Goal: Communication & Community: Answer question/provide support

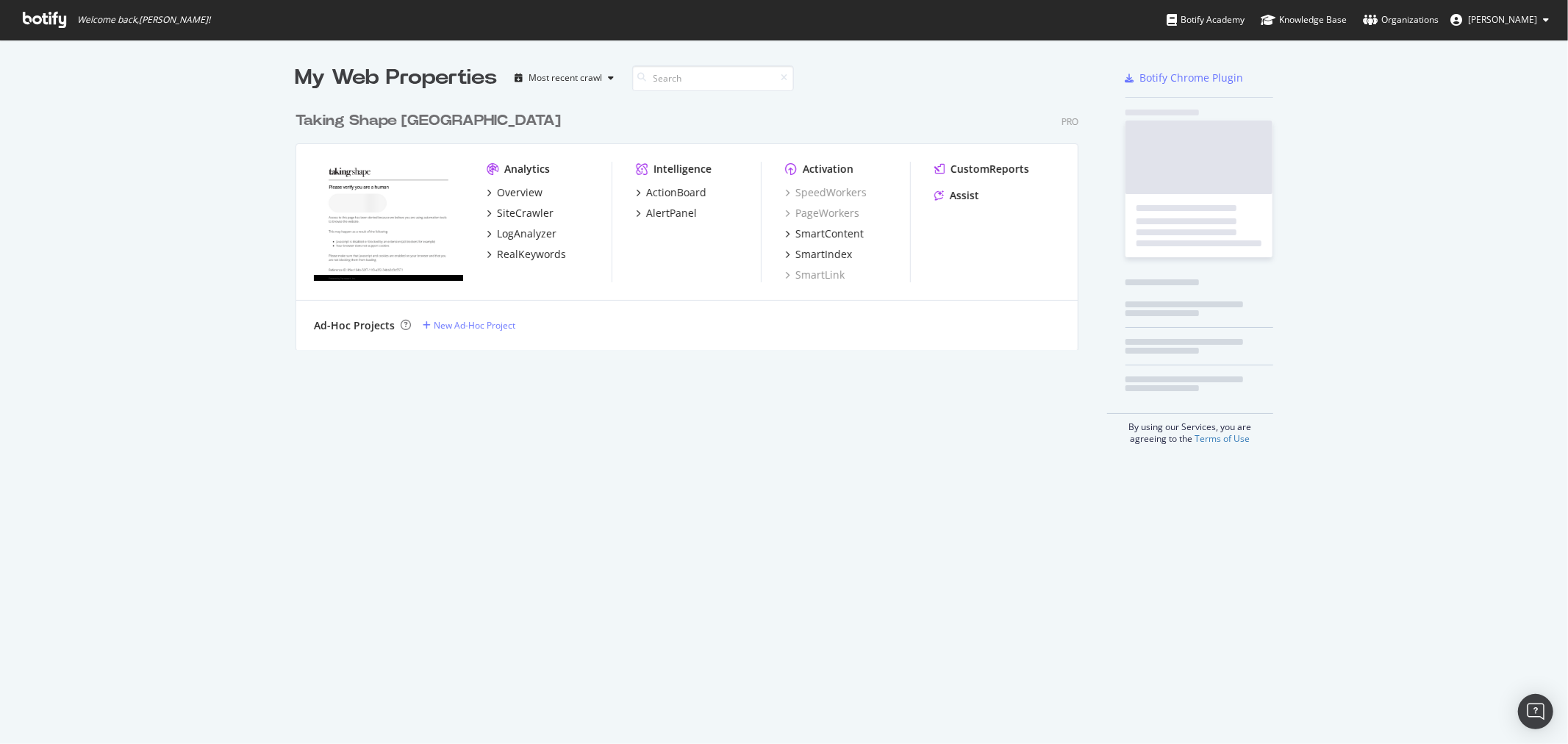
scroll to position [729, 1540]
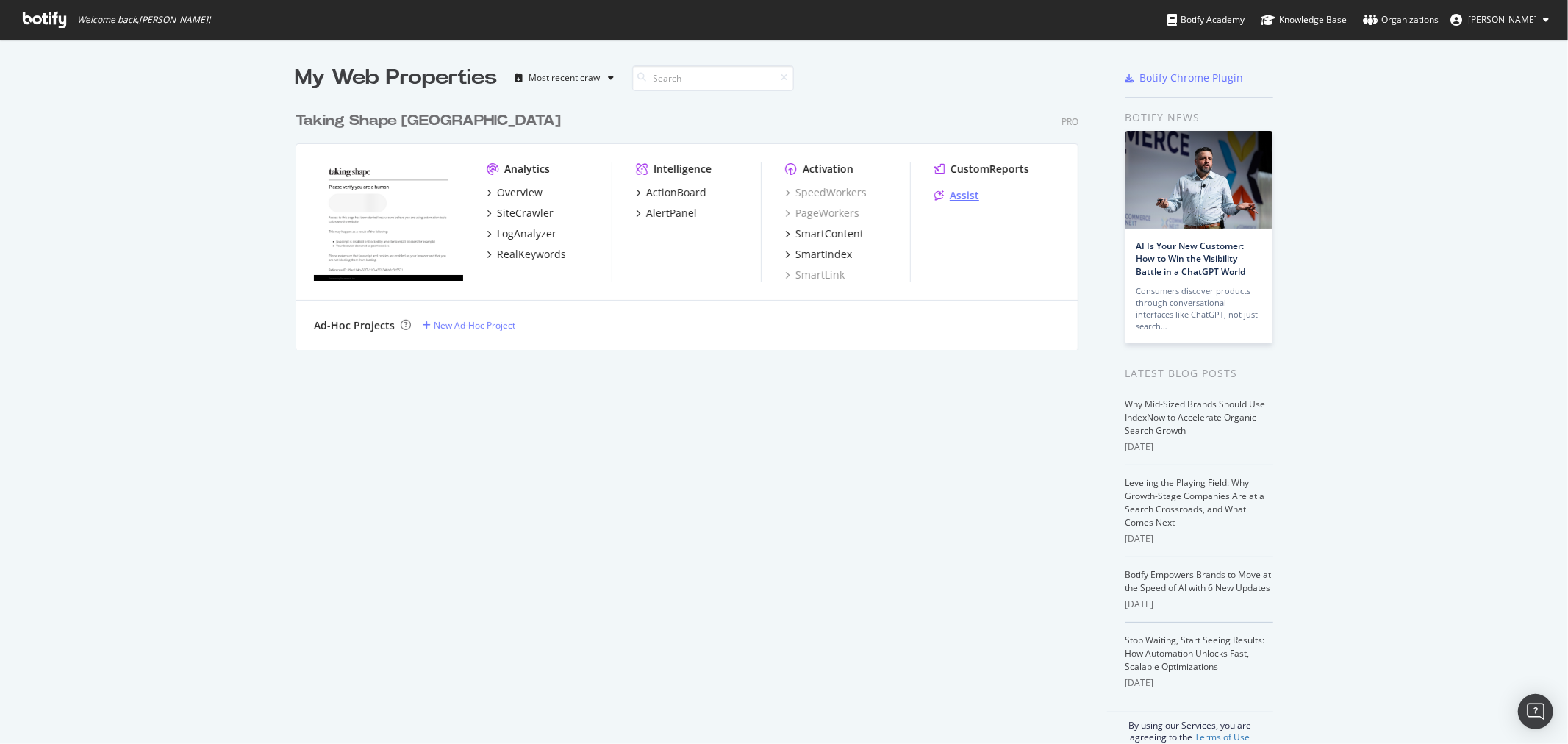
click at [956, 197] on div "Assist" at bounding box center [964, 195] width 29 height 15
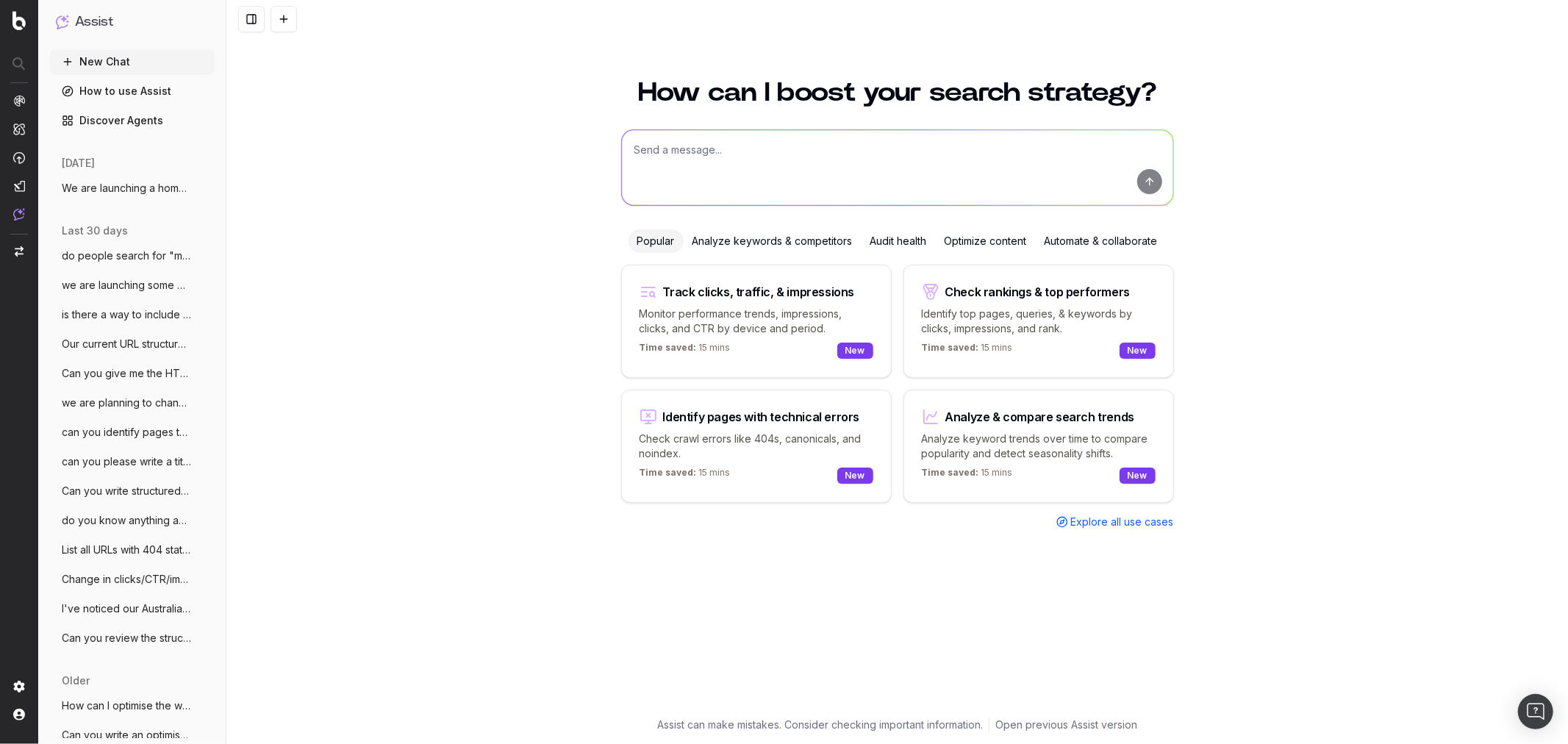
drag, startPoint x: 131, startPoint y: 191, endPoint x: 562, endPoint y: 218, distance: 431.8
click at [131, 191] on span "We are launching a homewares collection" at bounding box center [127, 188] width 130 height 15
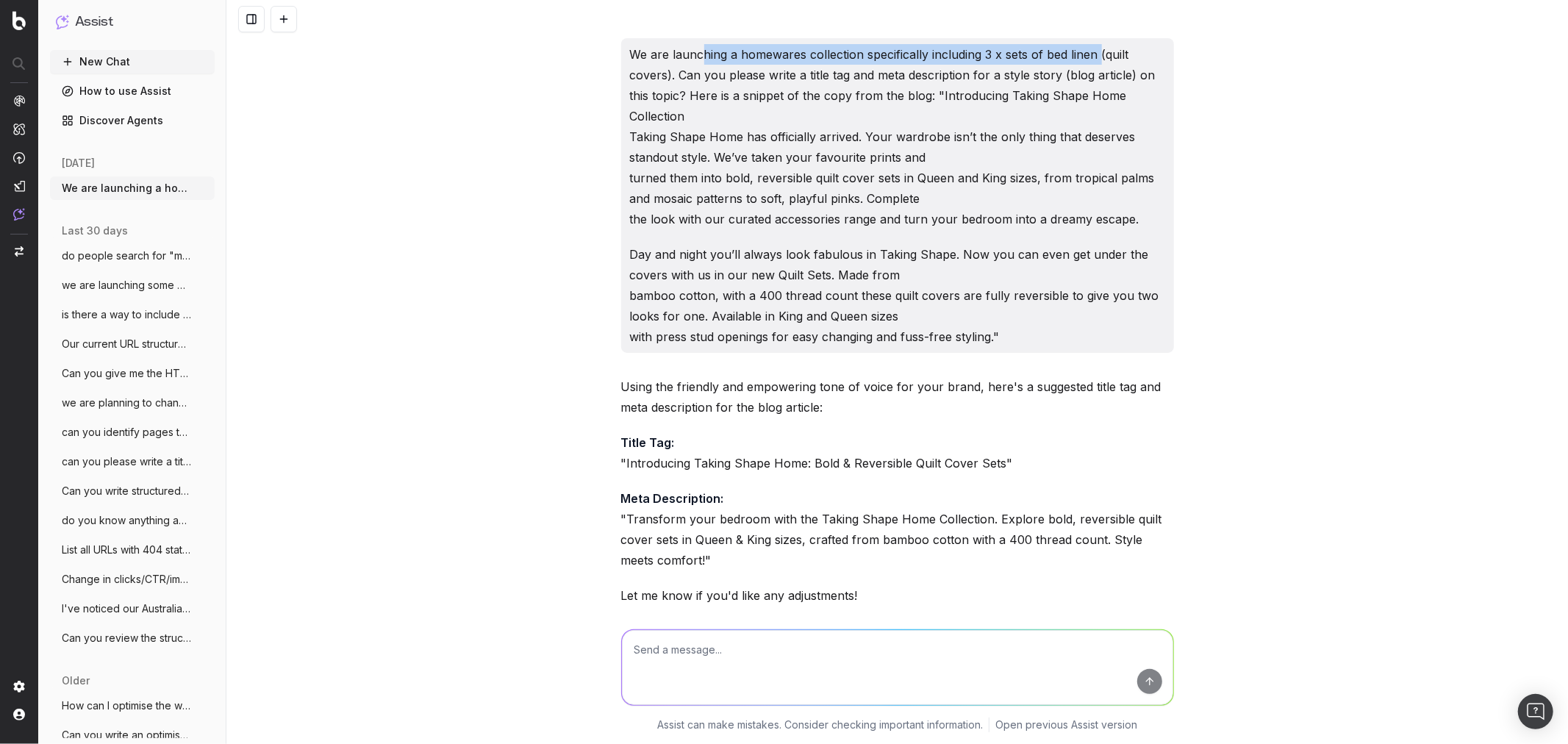
drag, startPoint x: 787, startPoint y: 64, endPoint x: 1025, endPoint y: 56, distance: 238.1
click at [1089, 54] on p "We are launching a homewares collection specifically including 3 x sets of bed …" at bounding box center [897, 137] width 535 height 185
click at [973, 59] on p "We are launching a homewares collection specifically including 3 x sets of bed …" at bounding box center [897, 137] width 535 height 185
drag, startPoint x: 956, startPoint y: 54, endPoint x: 676, endPoint y: 79, distance: 281.1
click at [676, 79] on p "We are launching a homewares collection specifically including 3 x sets of bed …" at bounding box center [897, 137] width 535 height 185
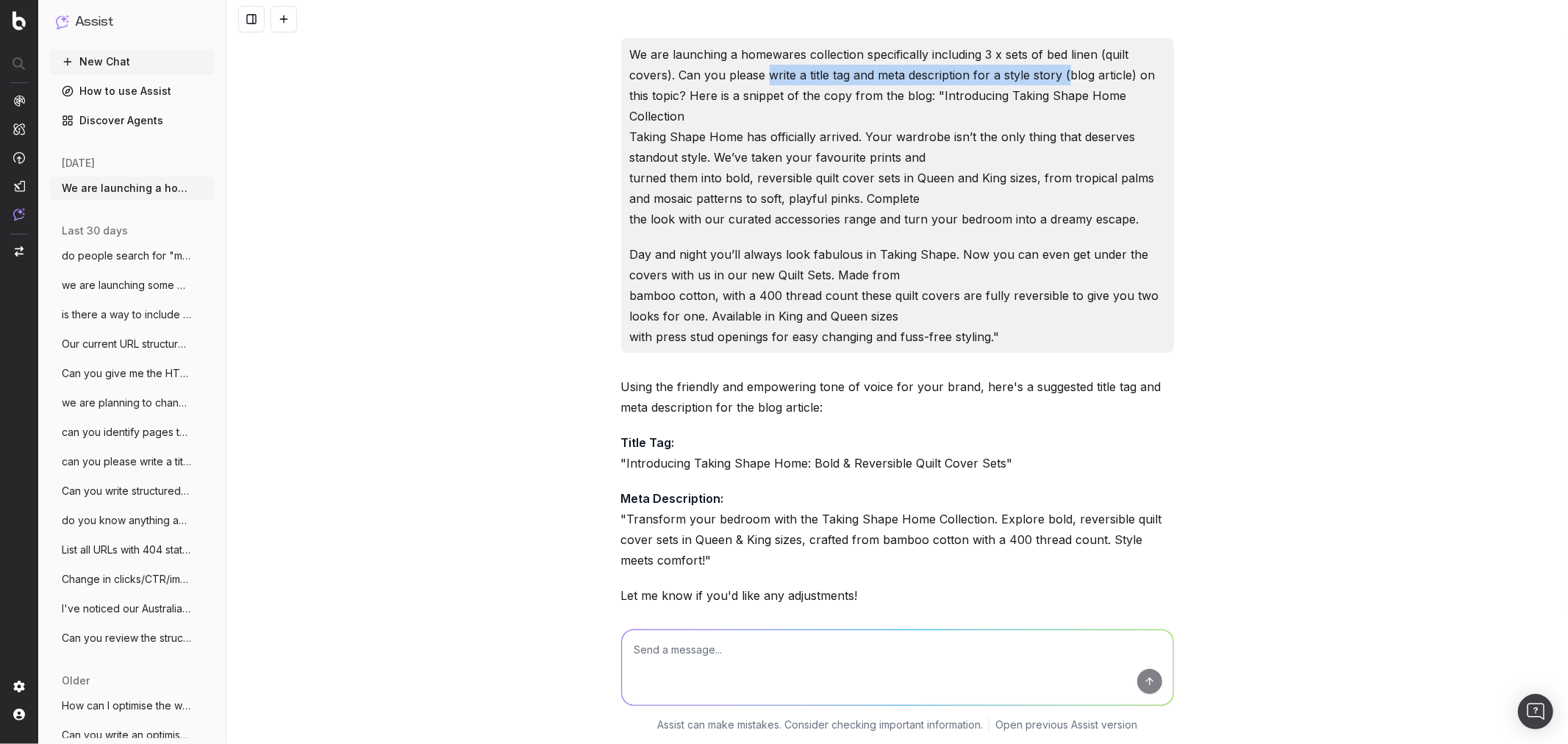
drag, startPoint x: 760, startPoint y: 75, endPoint x: 1062, endPoint y: 72, distance: 302.0
click at [1062, 72] on p "We are launching a homewares collection specifically including 3 x sets of bed …" at bounding box center [897, 137] width 535 height 185
click at [1063, 72] on p "We are launching a homewares collection specifically including 3 x sets of bed …" at bounding box center [897, 137] width 535 height 185
drag, startPoint x: 993, startPoint y: 70, endPoint x: 1196, endPoint y: 77, distance: 203.1
click at [1196, 77] on div "We are launching a homewares collection specifically including 3 x sets of bed …" at bounding box center [897, 372] width 1342 height 744
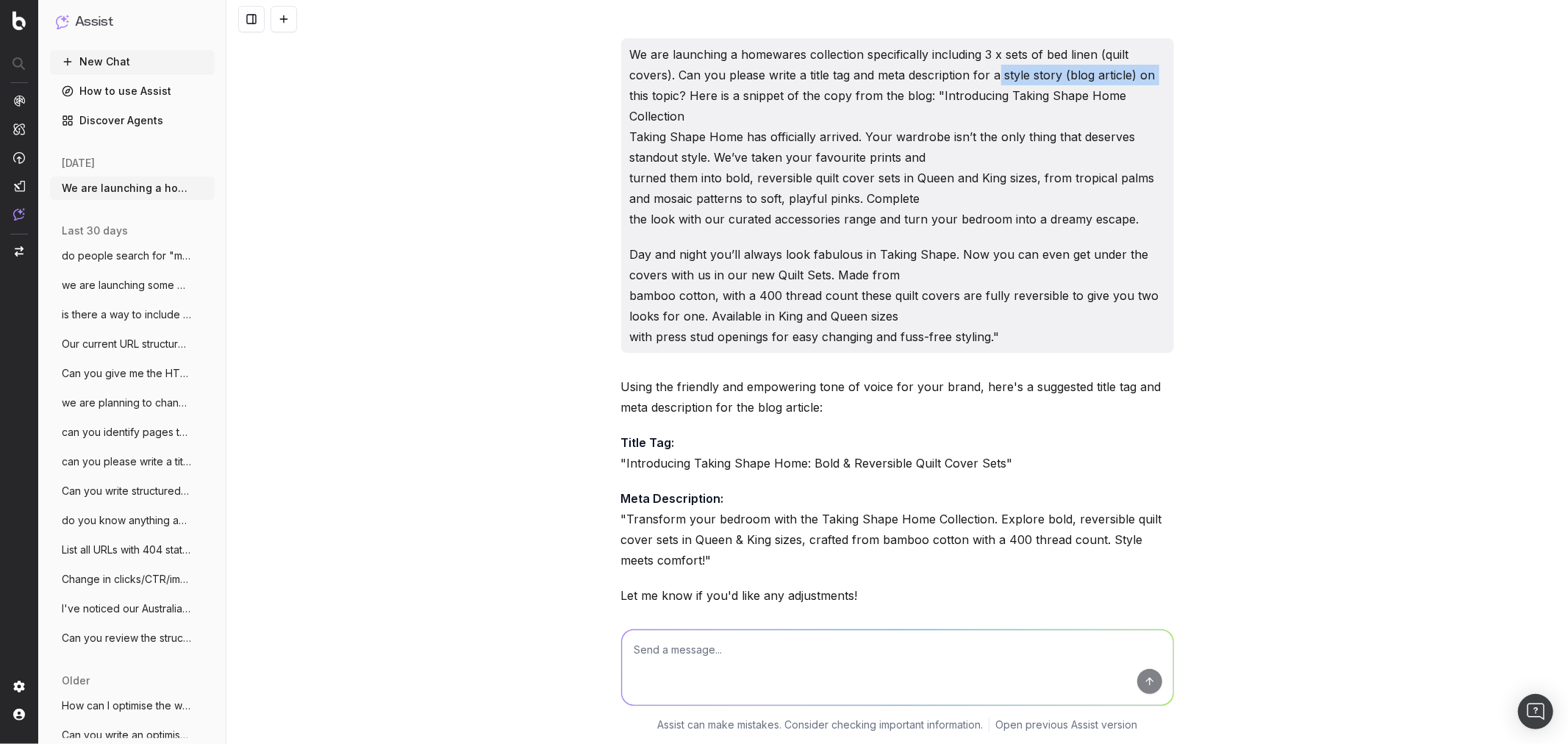
click at [1119, 77] on p "We are launching a homewares collection specifically including 3 x sets of bed …" at bounding box center [897, 137] width 535 height 185
drag, startPoint x: 685, startPoint y: 94, endPoint x: 927, endPoint y: 96, distance: 242.0
click at [927, 96] on p "We are launching a homewares collection specifically including 3 x sets of bed …" at bounding box center [897, 137] width 535 height 185
click at [1009, 335] on p "Day and night you’ll always look fabulous in Taking Shape. Now you can even get…" at bounding box center [897, 295] width 535 height 103
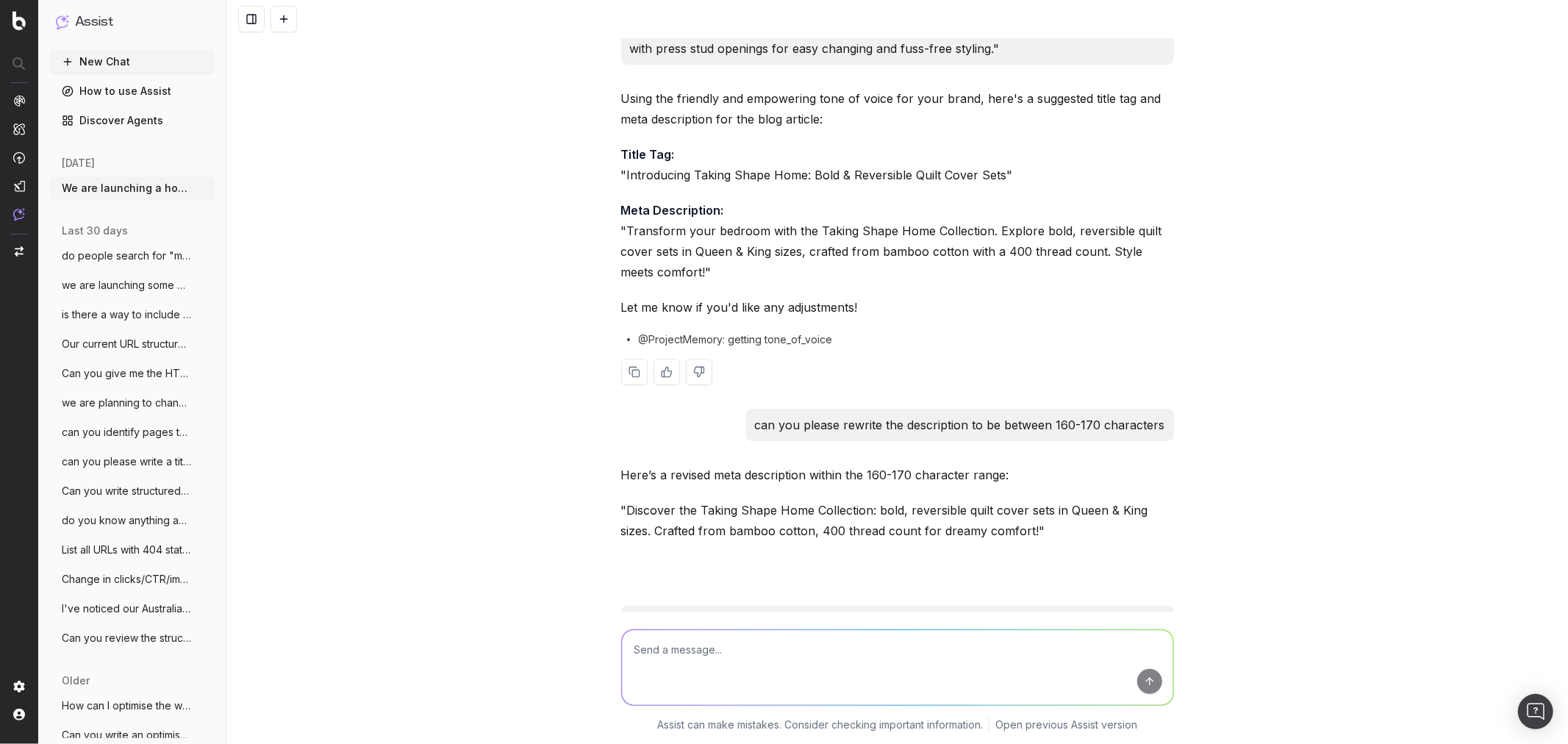
scroll to position [326, 0]
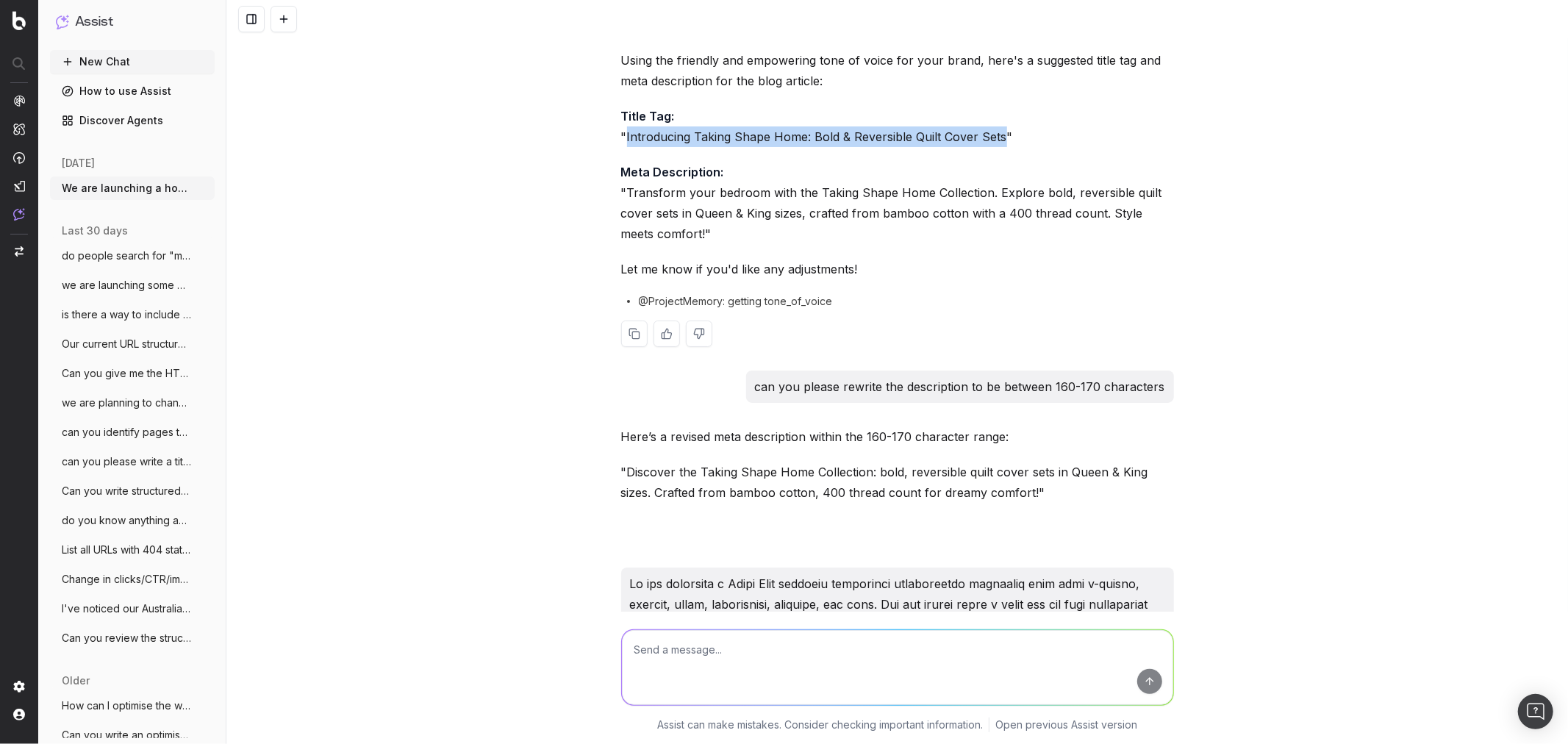
drag, startPoint x: 617, startPoint y: 134, endPoint x: 994, endPoint y: 140, distance: 377.0
click at [994, 140] on p "Title Tag: "Introducing Taking Shape Home: Bold & Reversible Quilt Cover Sets"" at bounding box center [897, 126] width 553 height 41
click at [990, 136] on p "Title Tag: "Introducing Taking Shape Home: Bold & Reversible Quilt Cover Sets"" at bounding box center [897, 126] width 553 height 41
drag, startPoint x: 620, startPoint y: 133, endPoint x: 1042, endPoint y: 138, distance: 422.0
click at [1052, 138] on p "Title Tag: "Introducing Taking Shape Home: Bold & Reversible Quilt Cover Sets"" at bounding box center [897, 126] width 553 height 41
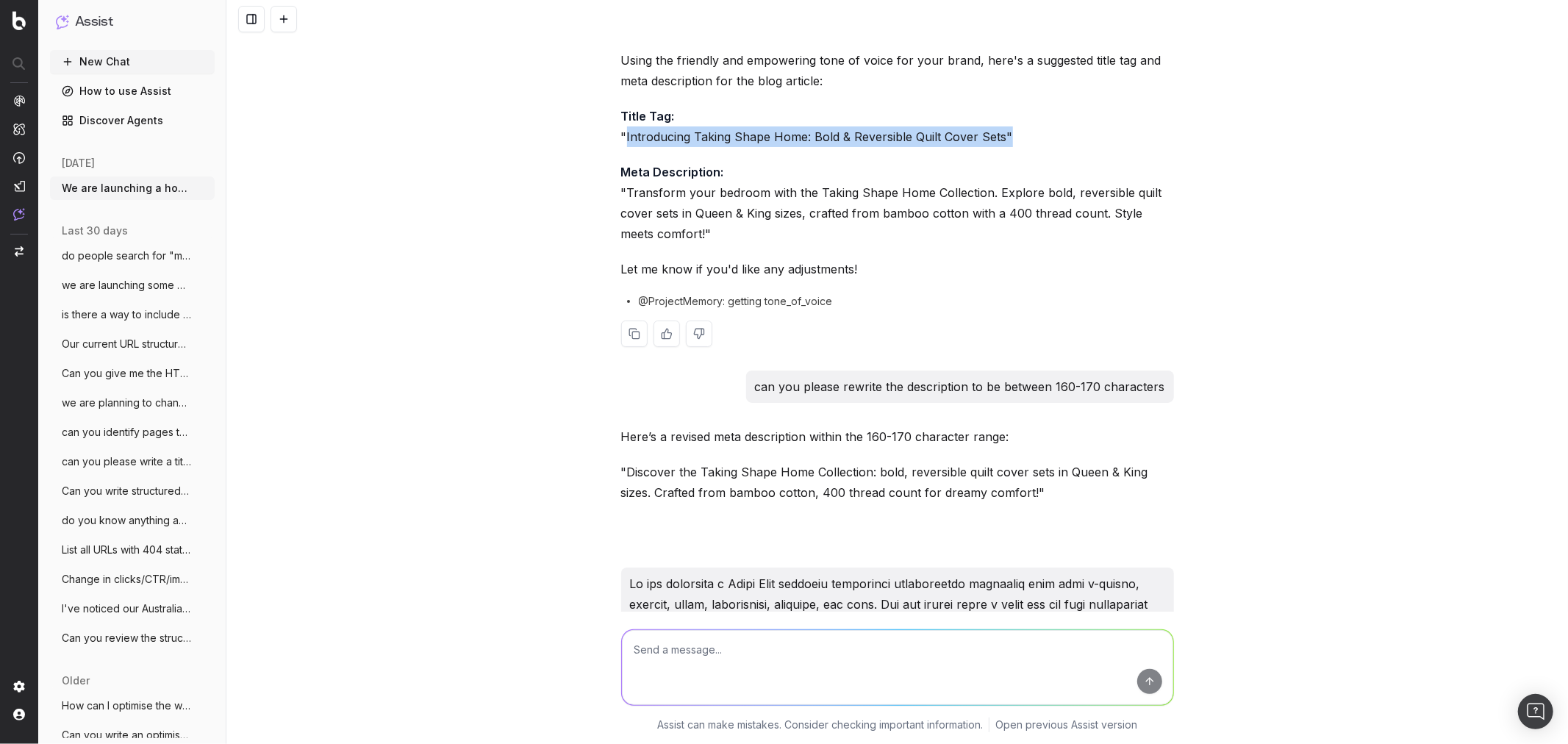
click at [1040, 136] on p "Title Tag: "Introducing Taking Shape Home: Bold & Reversible Quilt Cover Sets"" at bounding box center [897, 126] width 553 height 41
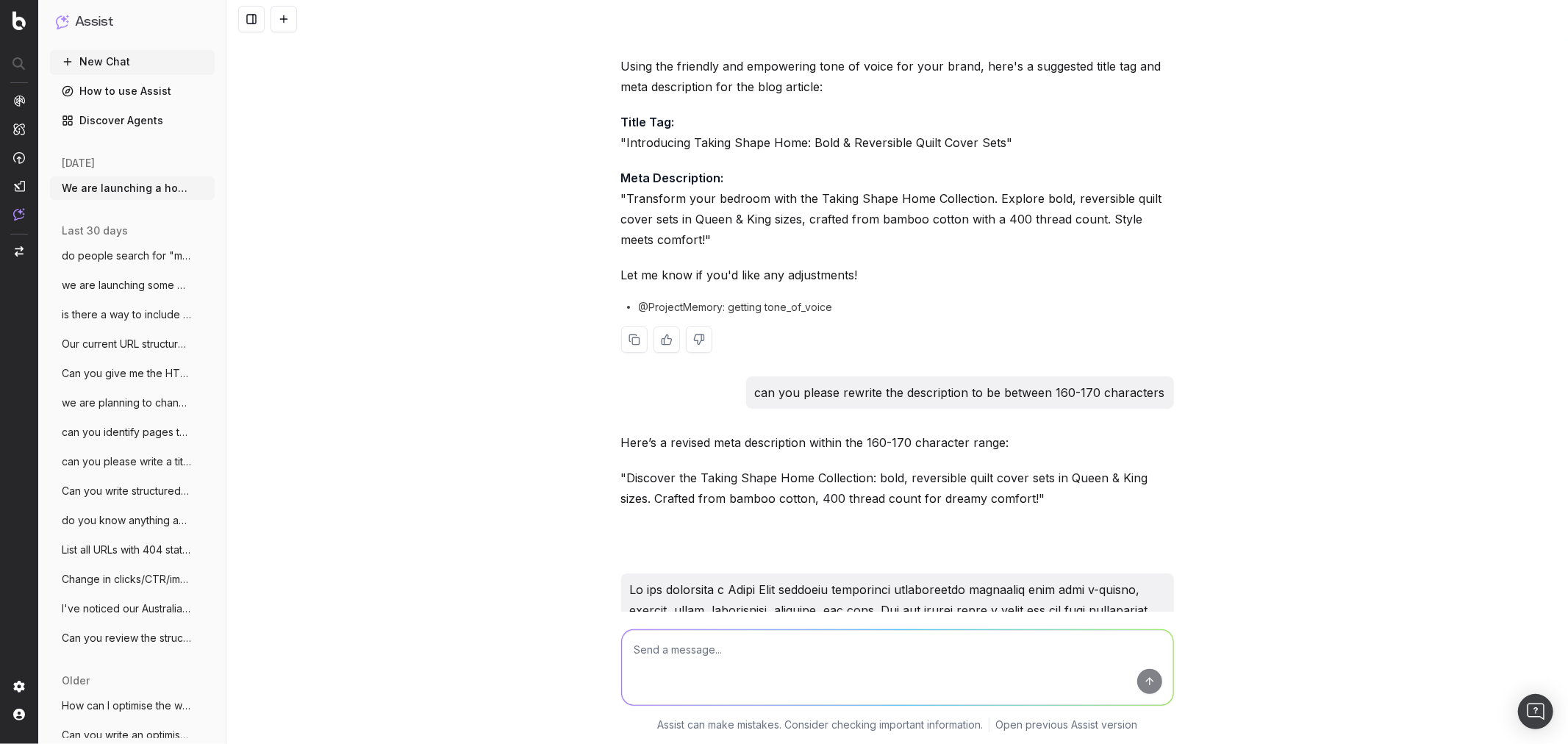
scroll to position [245, 0]
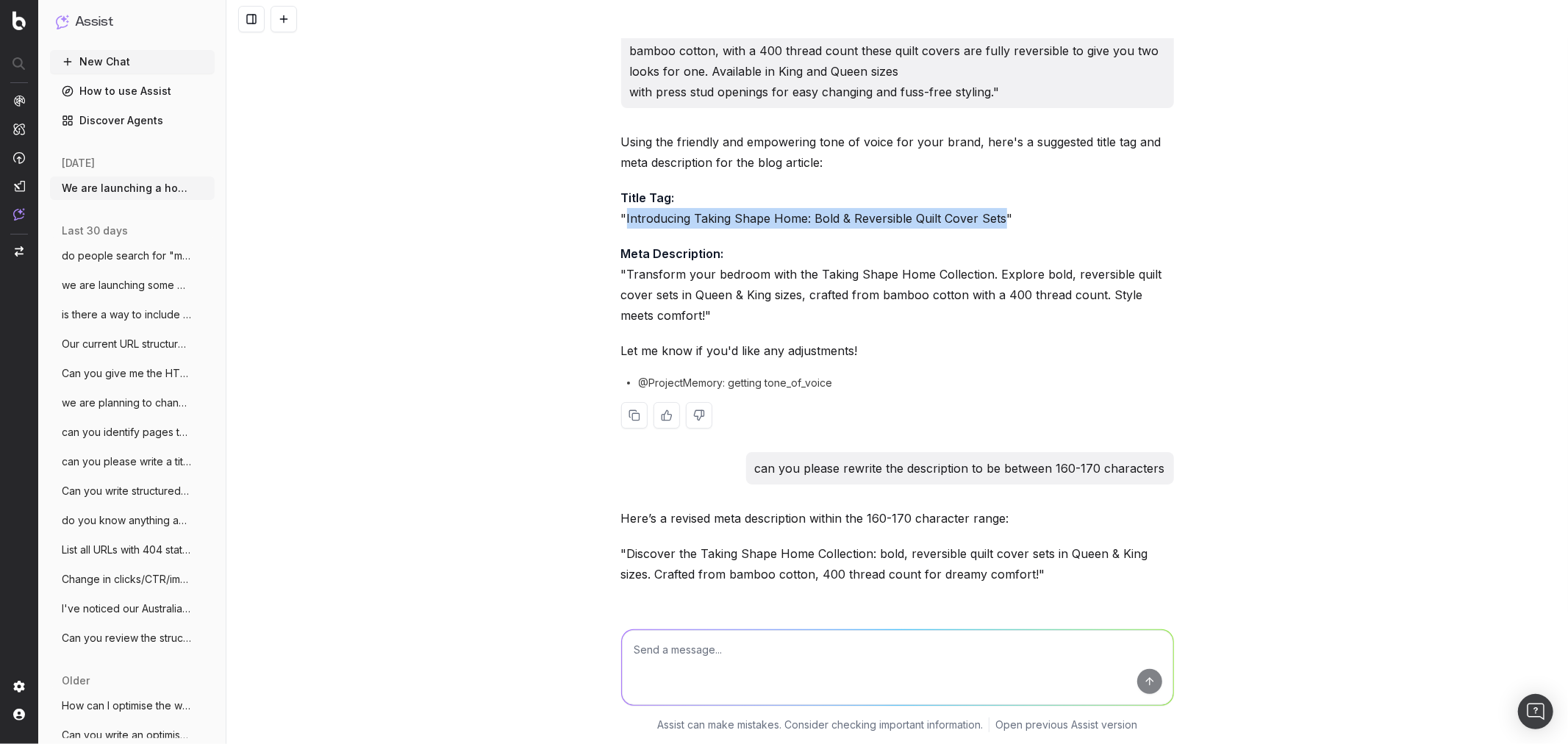
drag, startPoint x: 618, startPoint y: 218, endPoint x: 994, endPoint y: 213, distance: 376.0
click at [994, 213] on p "Title Tag: "Introducing Taking Shape Home: Bold & Reversible Quilt Cover Sets"" at bounding box center [897, 207] width 553 height 41
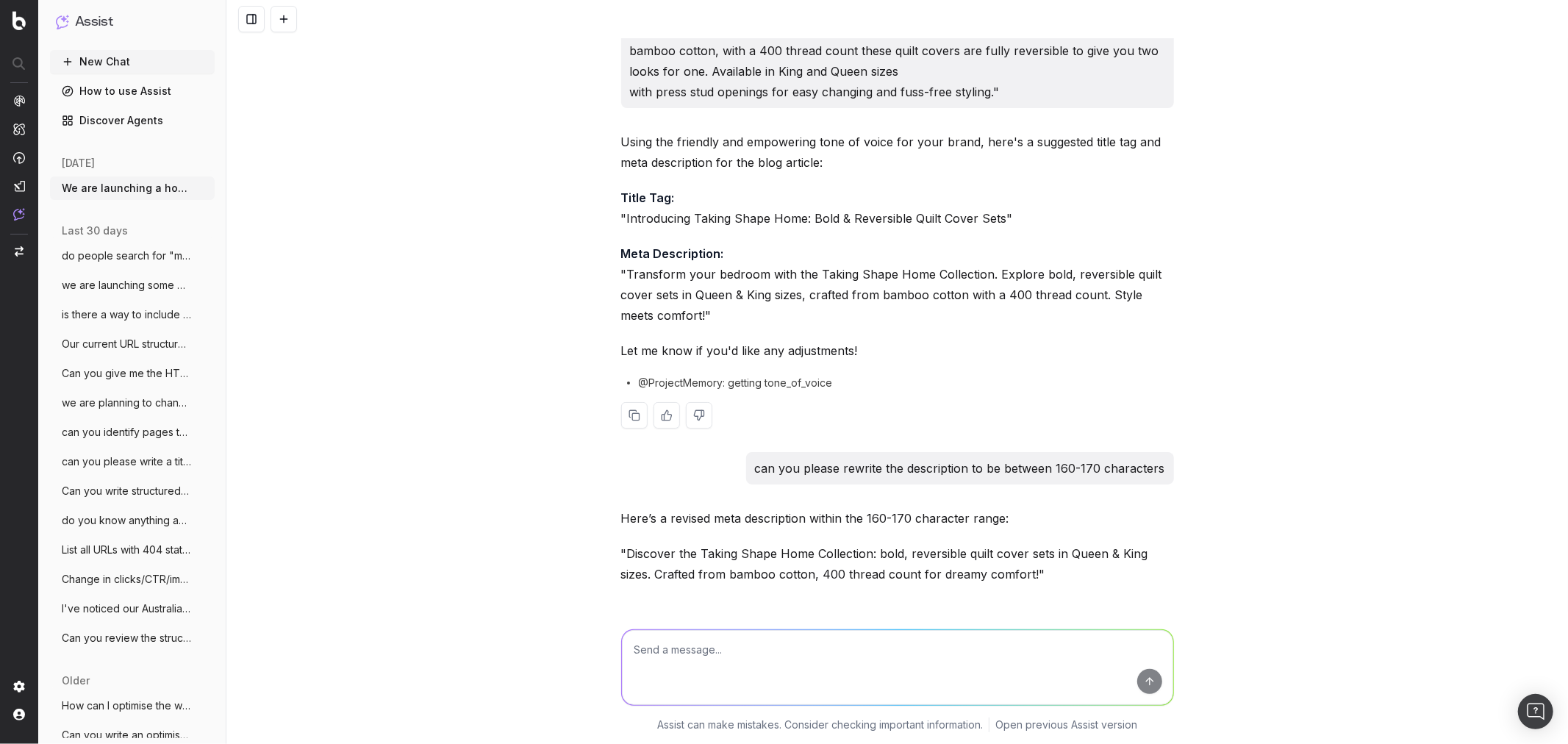
click at [643, 282] on p "Meta Description: "Transform your bedroom with the Taking Shape Home Collection…" at bounding box center [897, 284] width 553 height 82
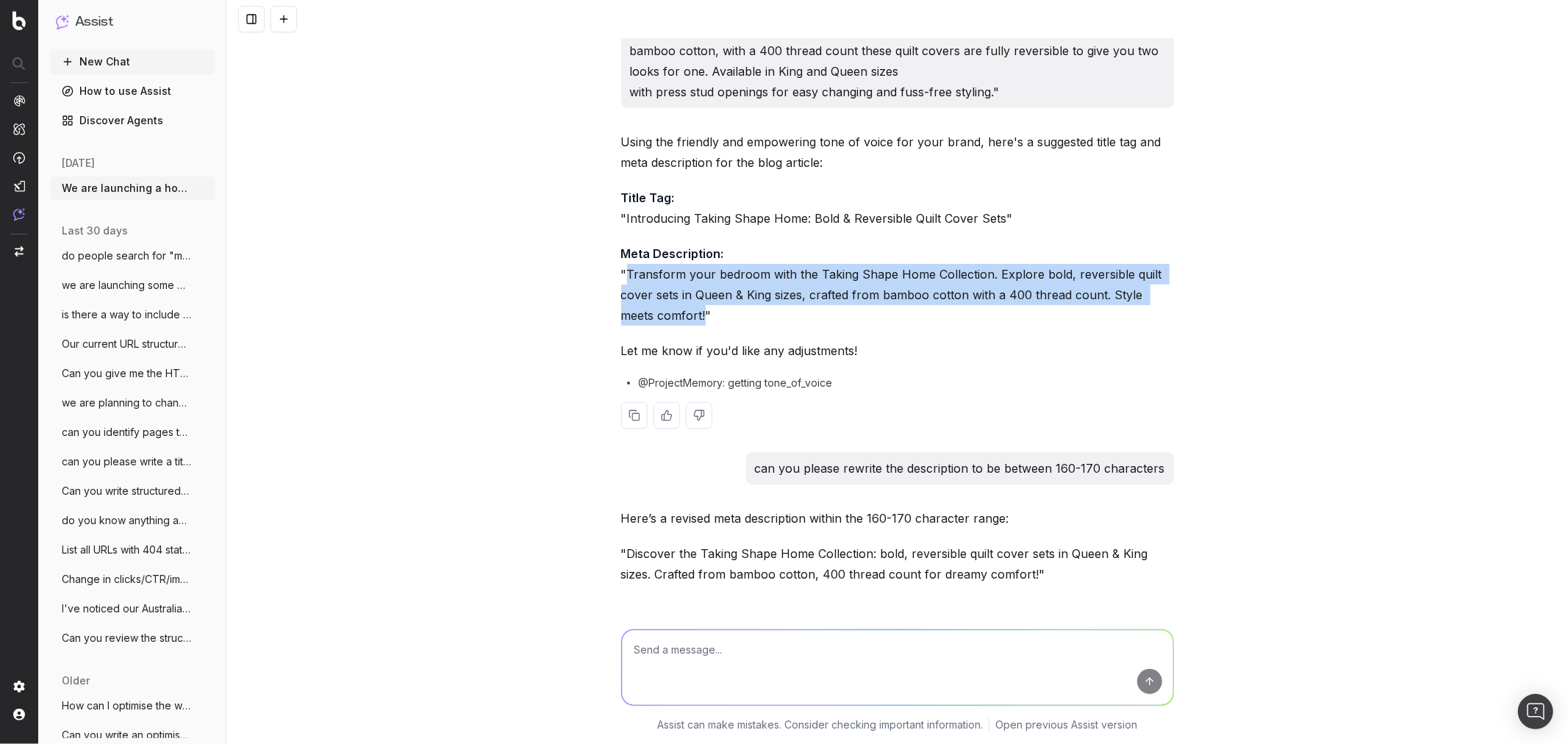
drag, startPoint x: 620, startPoint y: 272, endPoint x: 663, endPoint y: 318, distance: 63.0
click at [663, 318] on p "Meta Description: "Transform your bedroom with the Taking Shape Home Collection…" at bounding box center [897, 284] width 553 height 82
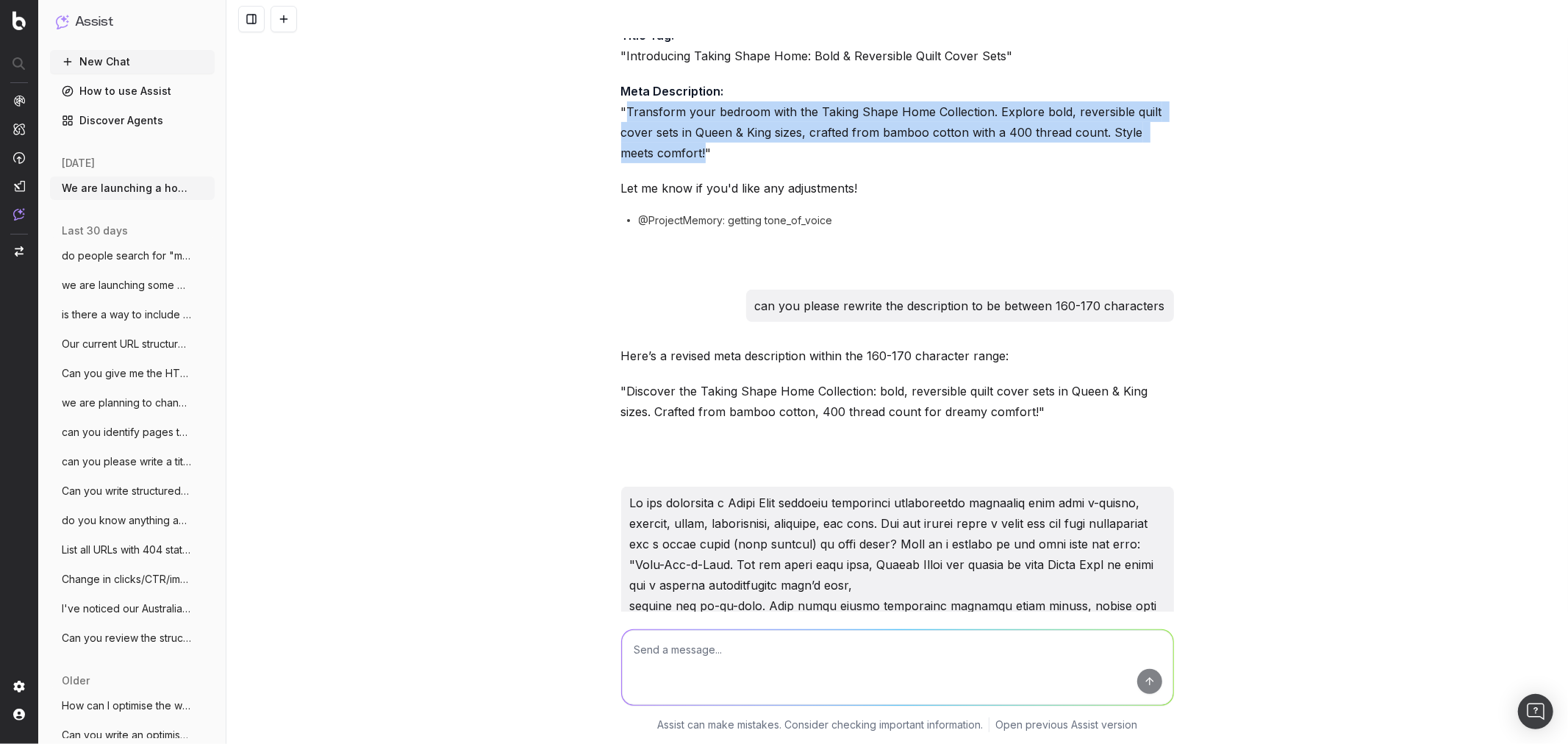
scroll to position [408, 0]
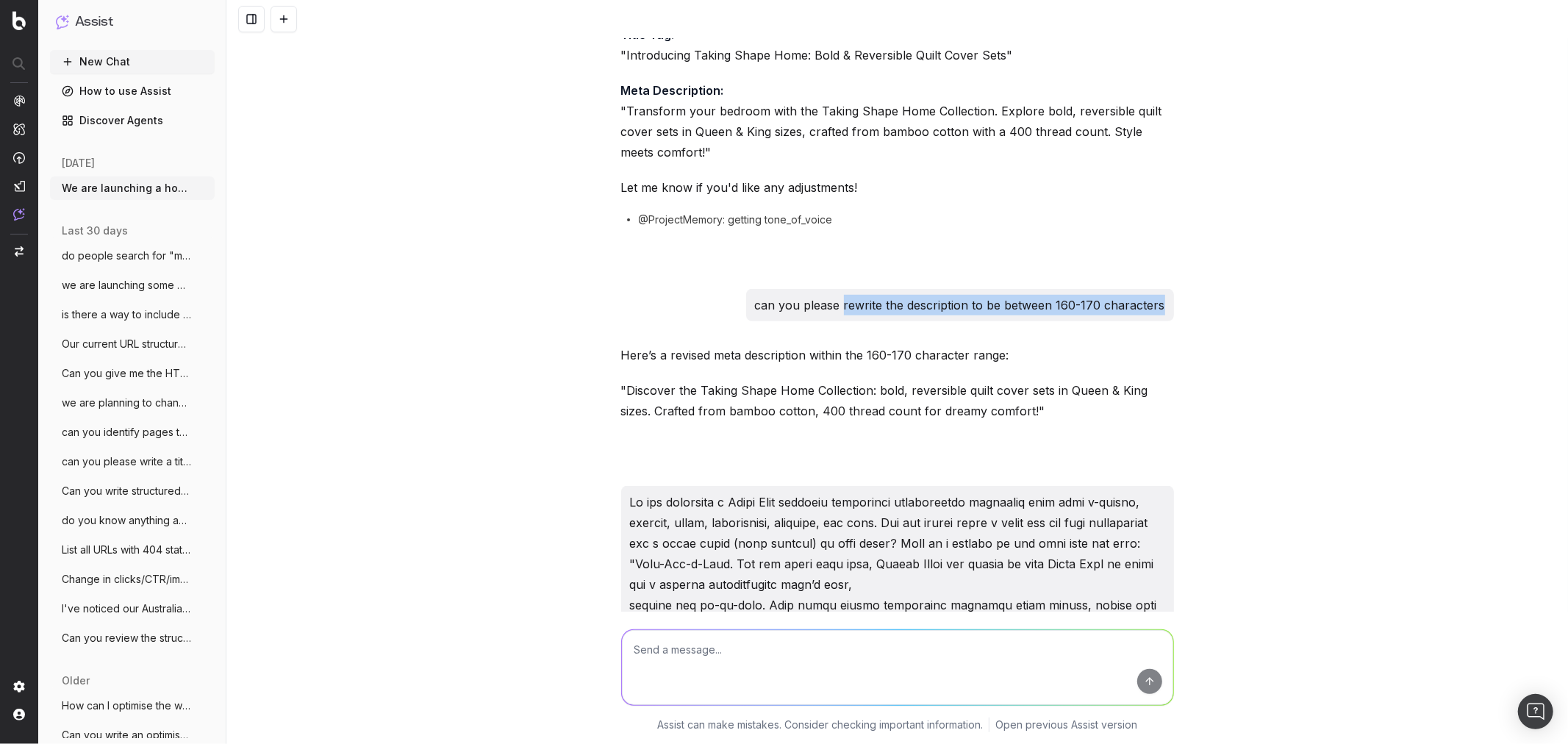
drag, startPoint x: 840, startPoint y: 305, endPoint x: 1162, endPoint y: 300, distance: 322.0
click at [1162, 300] on div "can you please rewrite the description to be between 160-170 characters" at bounding box center [960, 304] width 428 height 32
click at [1157, 304] on p "can you please rewrite the description to be between 160-170 characters" at bounding box center [959, 304] width 410 height 20
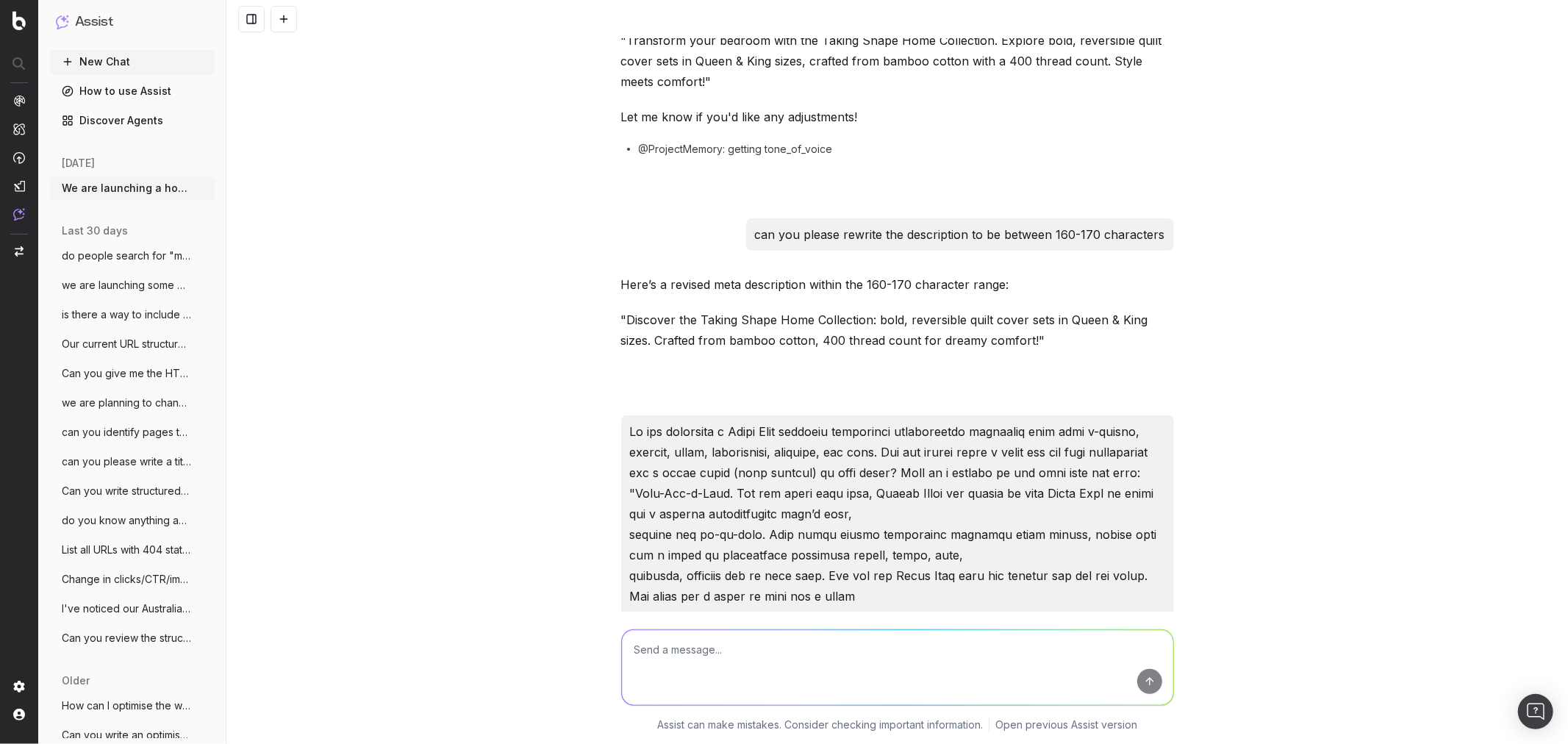
scroll to position [571, 0]
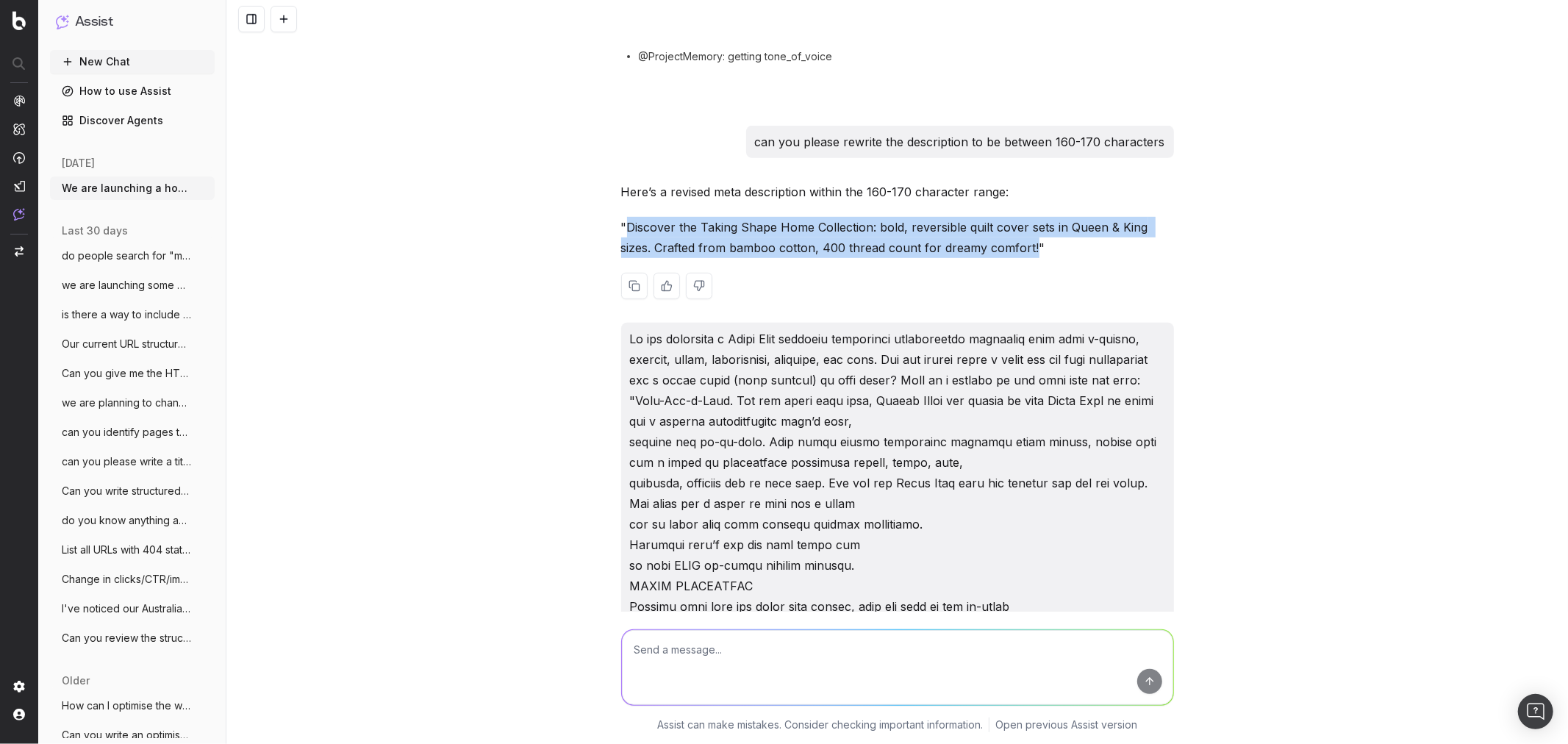
drag, startPoint x: 620, startPoint y: 225, endPoint x: 1023, endPoint y: 248, distance: 403.7
click at [1023, 248] on p ""Discover the Taking Shape Home Collection: bold, reversible quilt cover sets i…" at bounding box center [897, 237] width 553 height 41
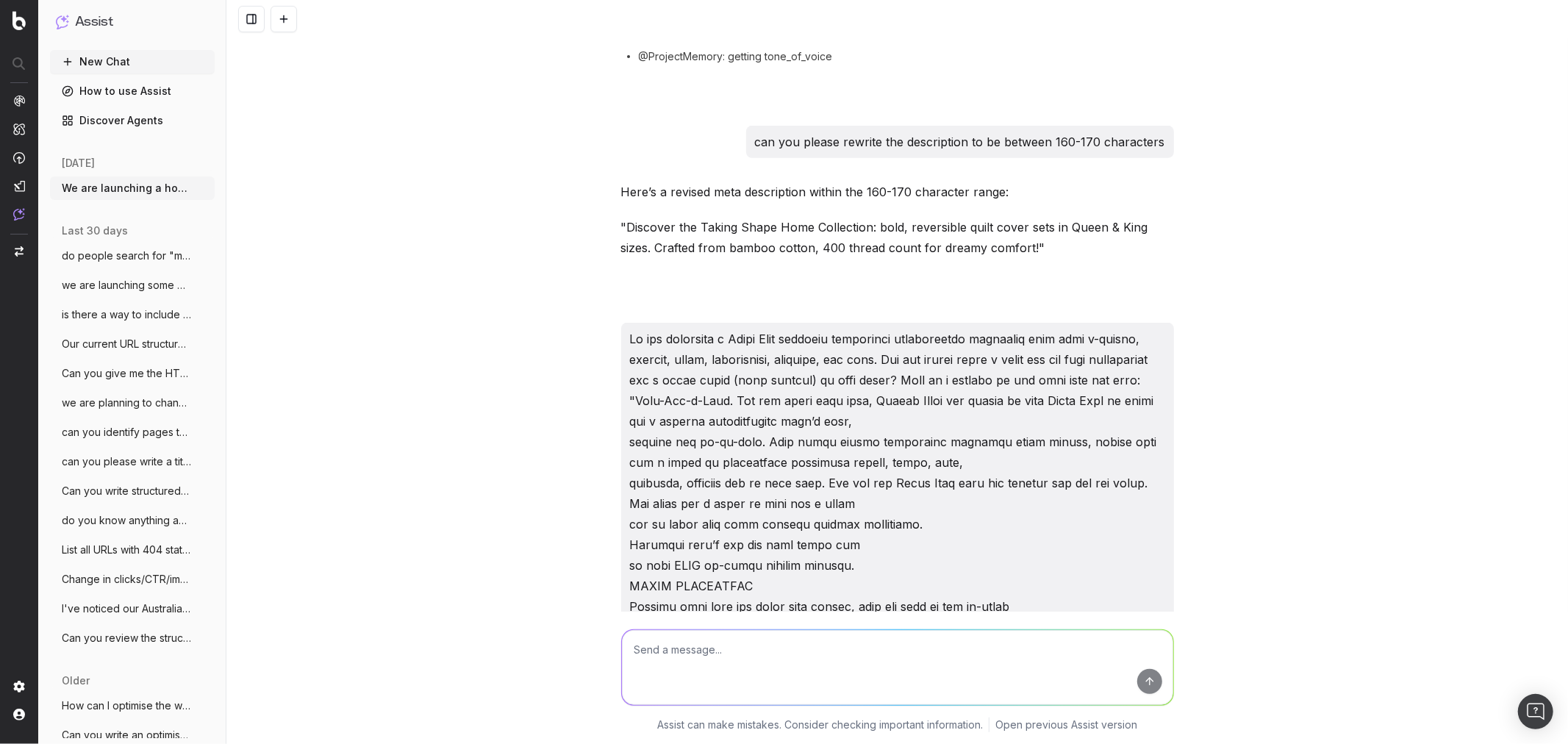
click at [1181, 237] on div "We are launching a homewares collection specifically including 3 x sets of bed …" at bounding box center [897, 372] width 1342 height 744
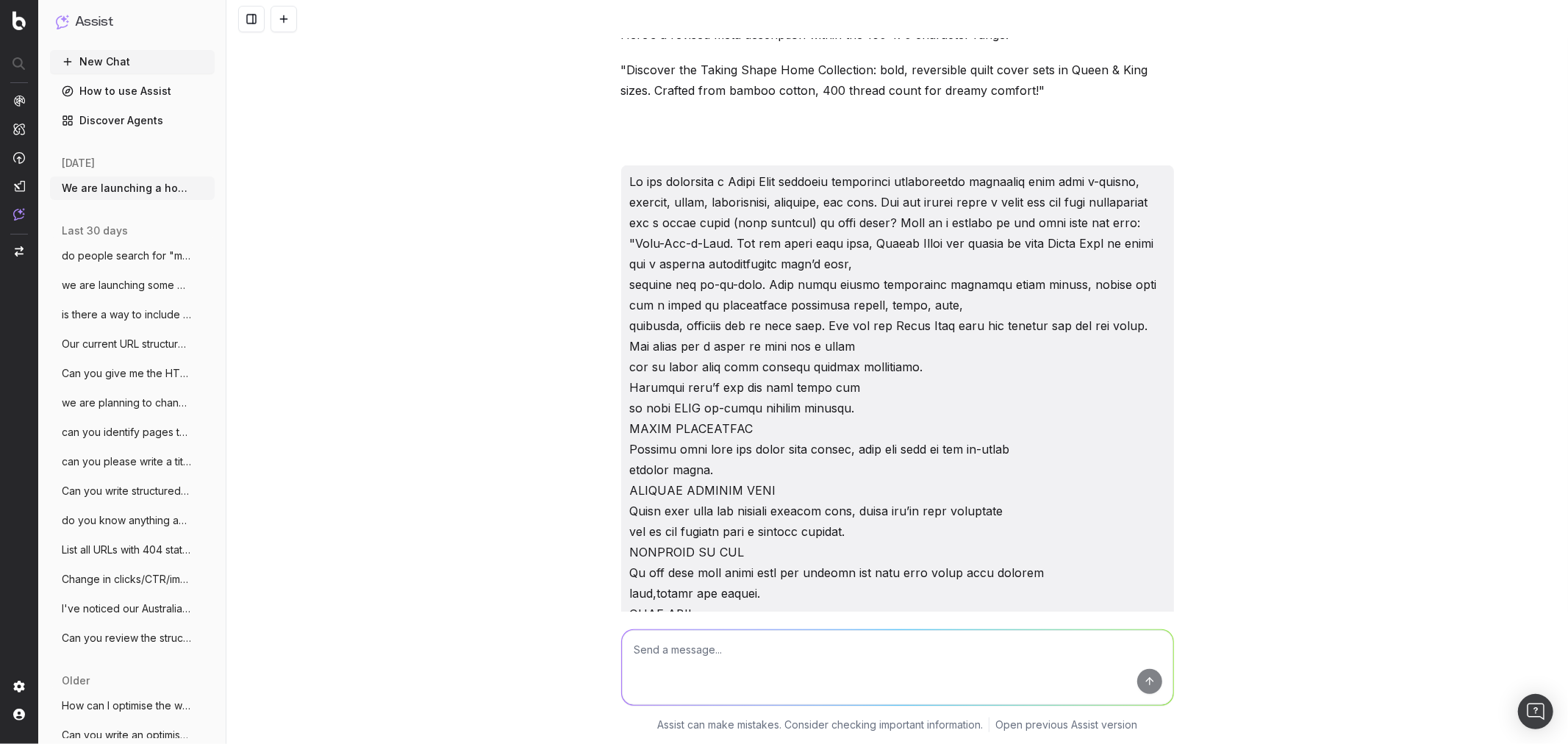
scroll to position [735, 0]
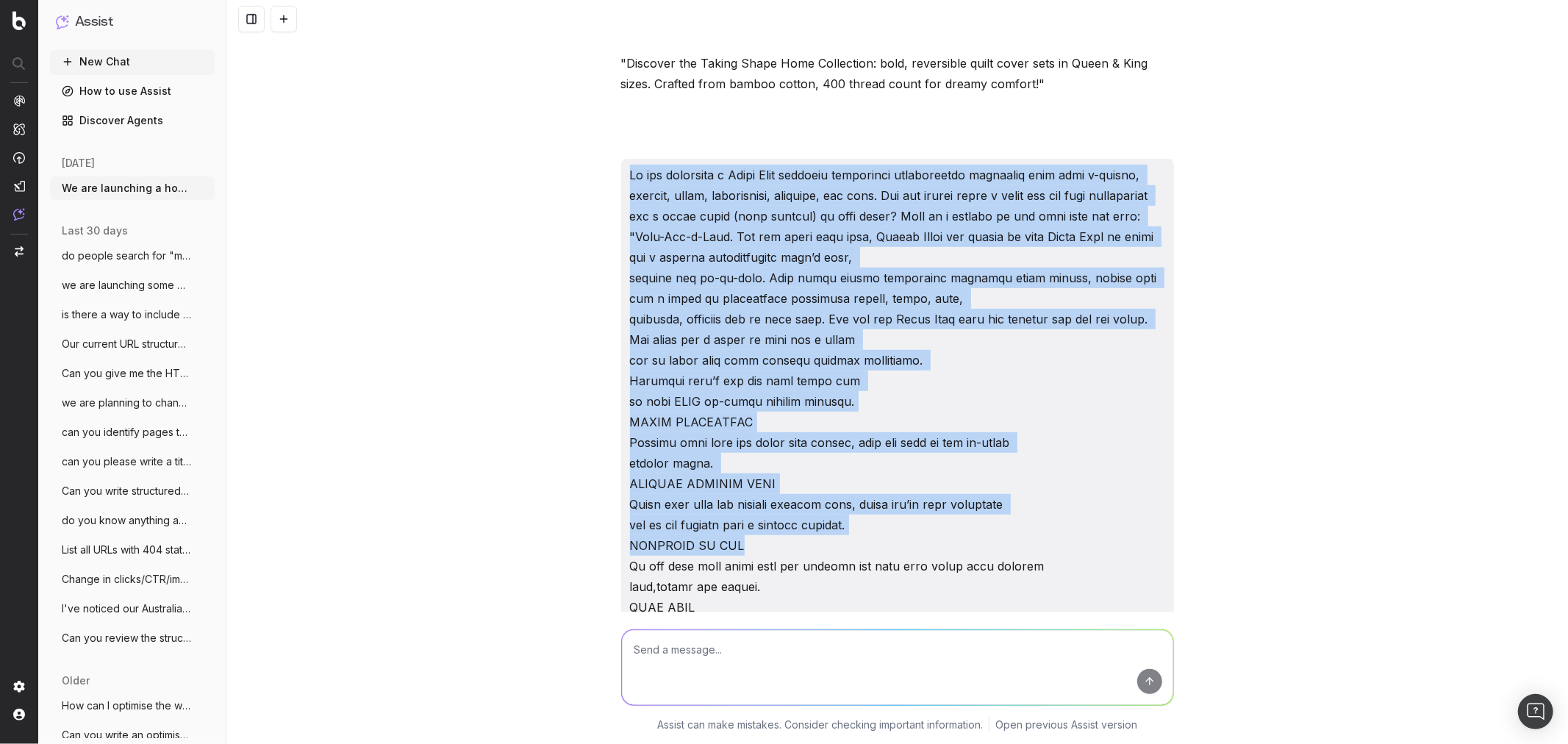
drag, startPoint x: 627, startPoint y: 173, endPoint x: 967, endPoint y: 546, distance: 504.7
click at [967, 546] on p at bounding box center [897, 494] width 535 height 659
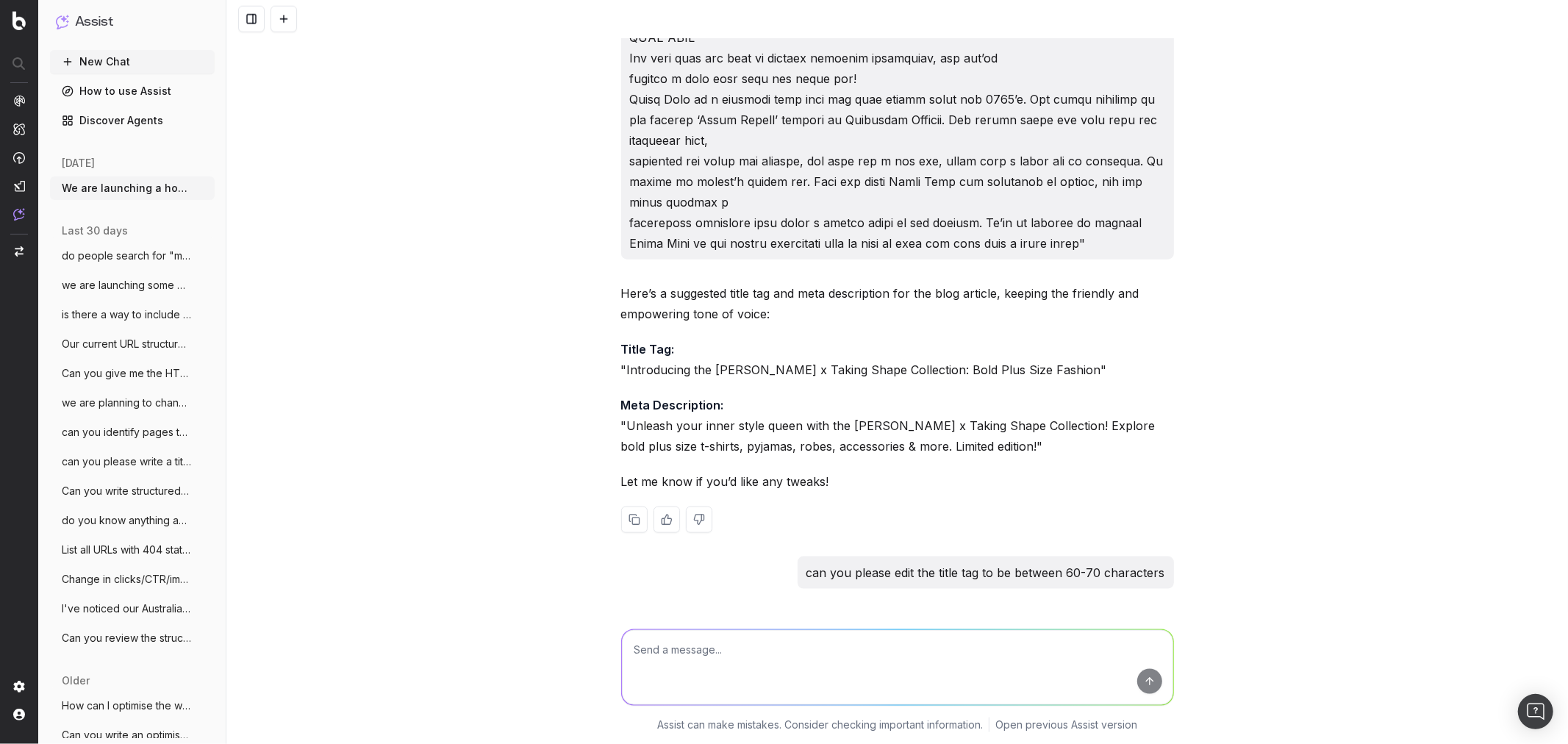
scroll to position [1387, 0]
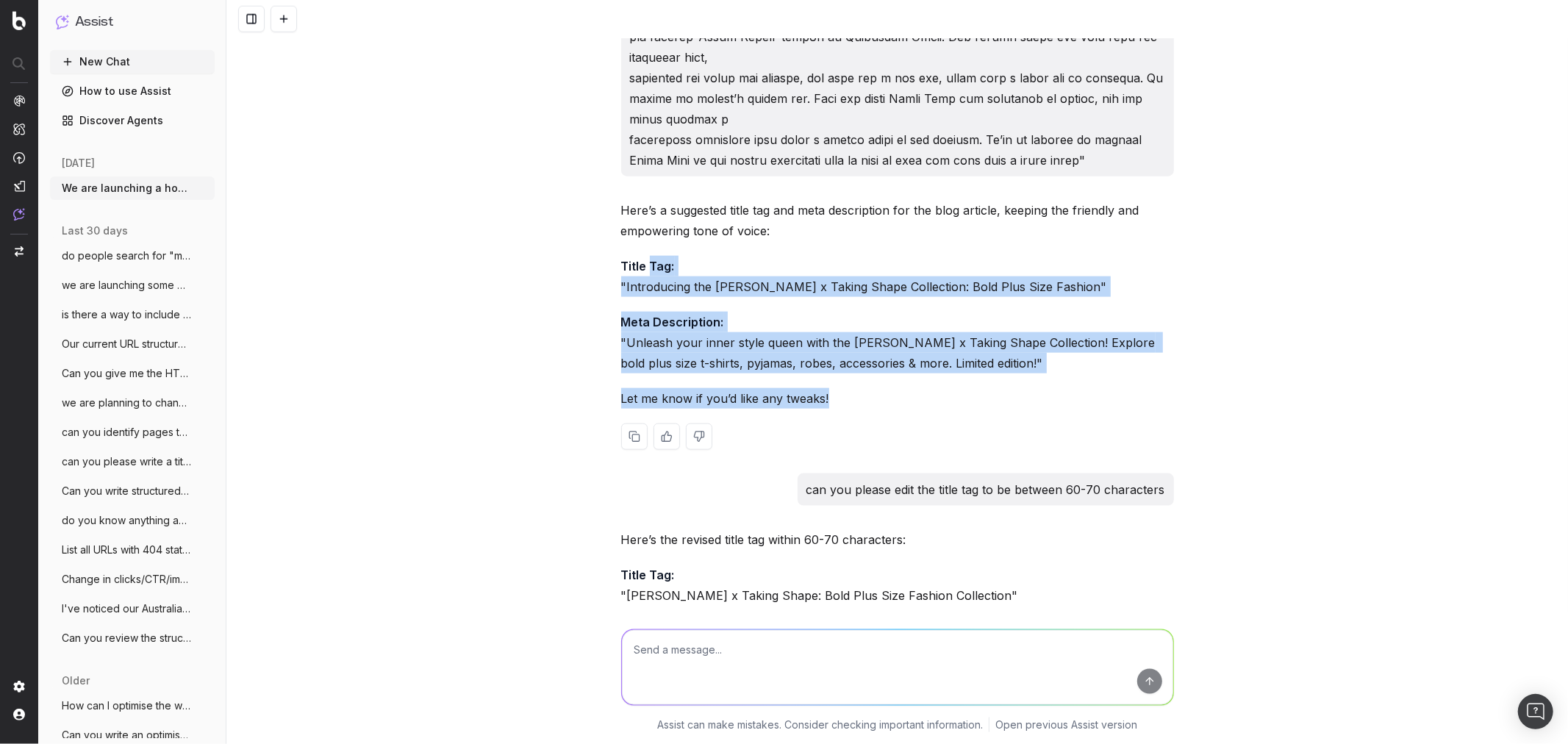
drag, startPoint x: 644, startPoint y: 273, endPoint x: 963, endPoint y: 386, distance: 338.4
click at [960, 386] on div "Here’s a suggested title tag and meta description for the blog article, keeping…" at bounding box center [897, 336] width 553 height 273
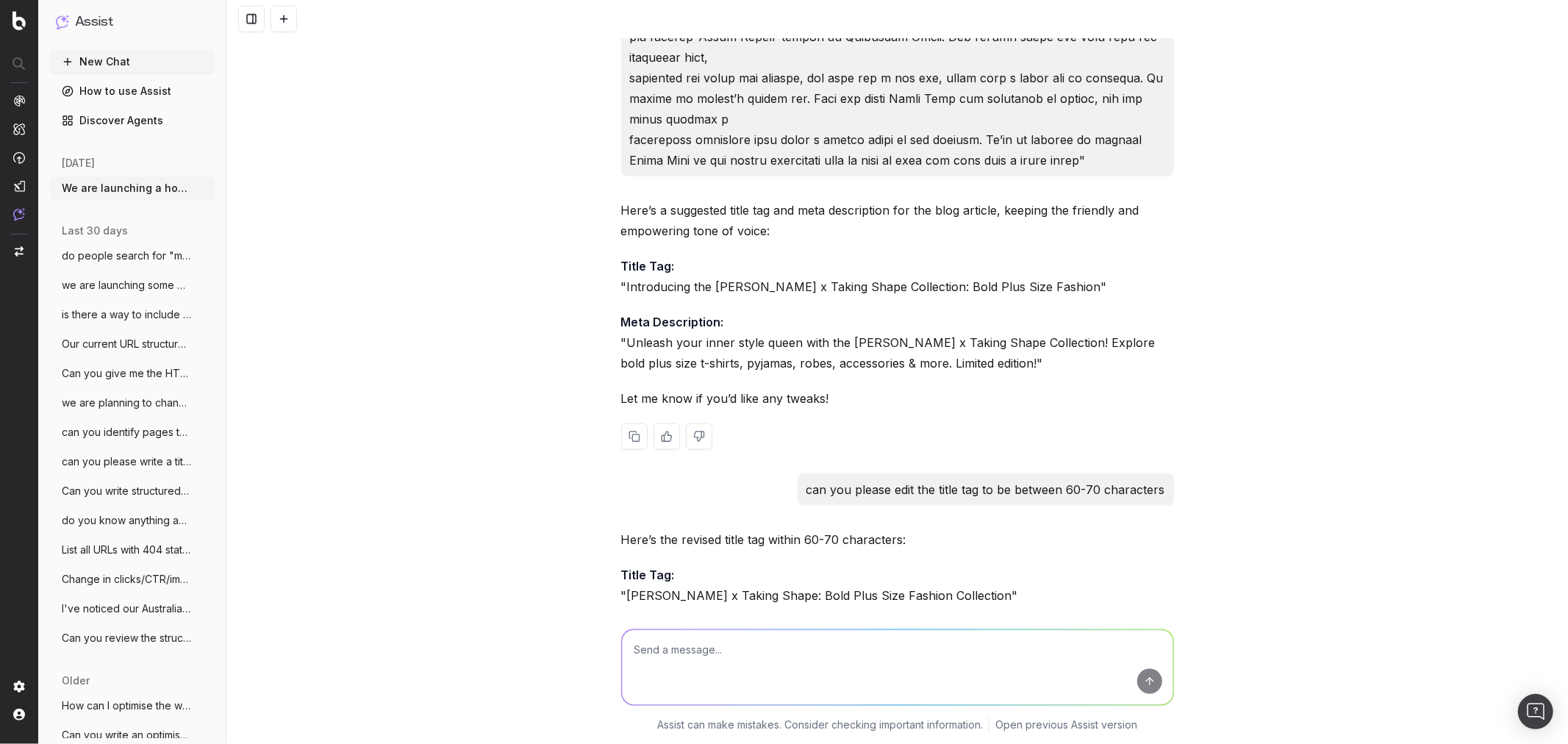
click at [1064, 468] on div "Here’s a suggested title tag and meta description for the blog article, keeping…" at bounding box center [897, 336] width 553 height 273
drag, startPoint x: 967, startPoint y: 491, endPoint x: 1127, endPoint y: 485, distance: 160.1
click at [1127, 485] on p "can you please edit the title tag to be between 60-70 characters" at bounding box center [986, 489] width 359 height 20
click at [1123, 489] on p "can you please edit the title tag to be between 60-70 characters" at bounding box center [986, 489] width 359 height 20
click at [696, 287] on p "Title Tag: "Introducing the Betty Boop x Taking Shape Collection: Bold Plus Siz…" at bounding box center [897, 276] width 553 height 41
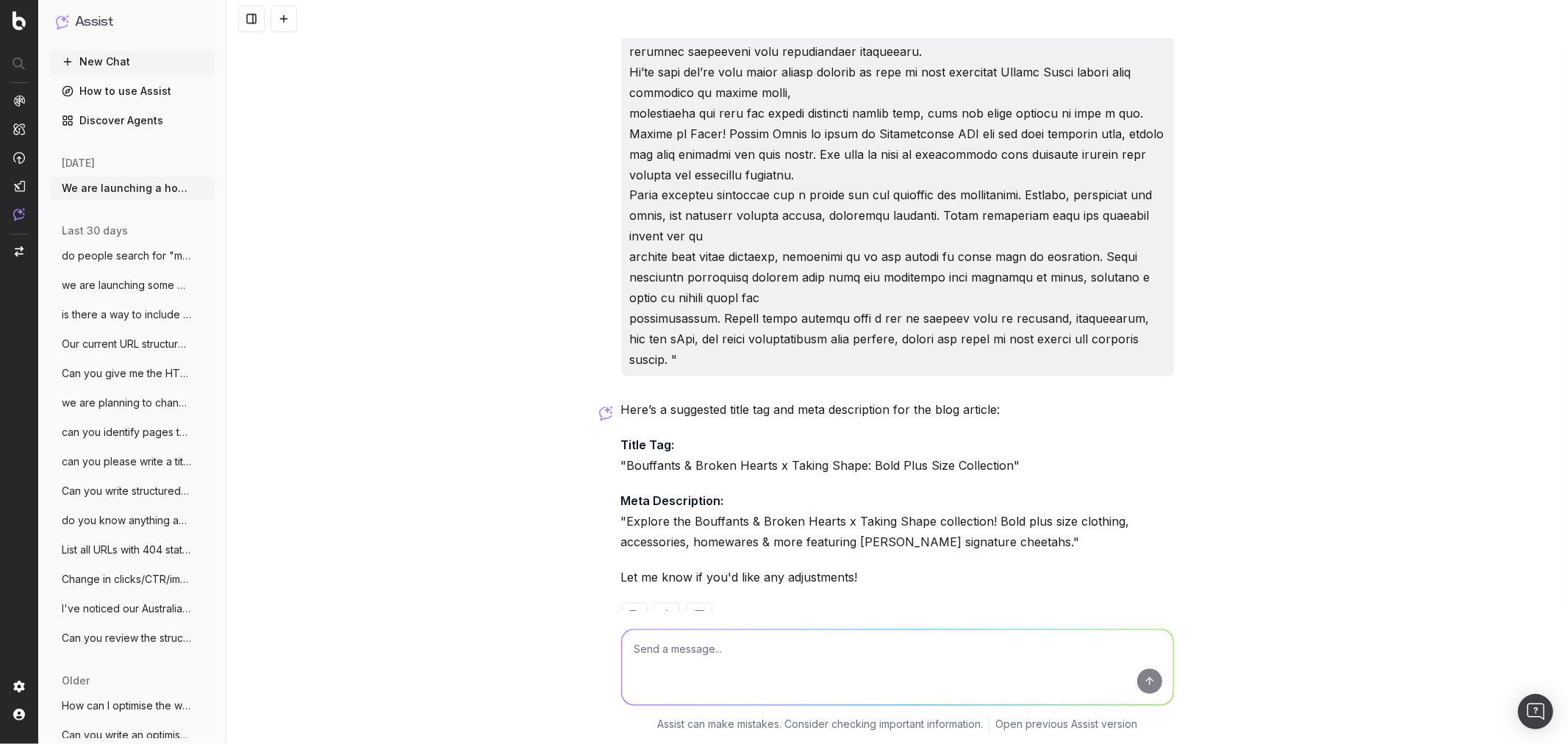
scroll to position [2207, 0]
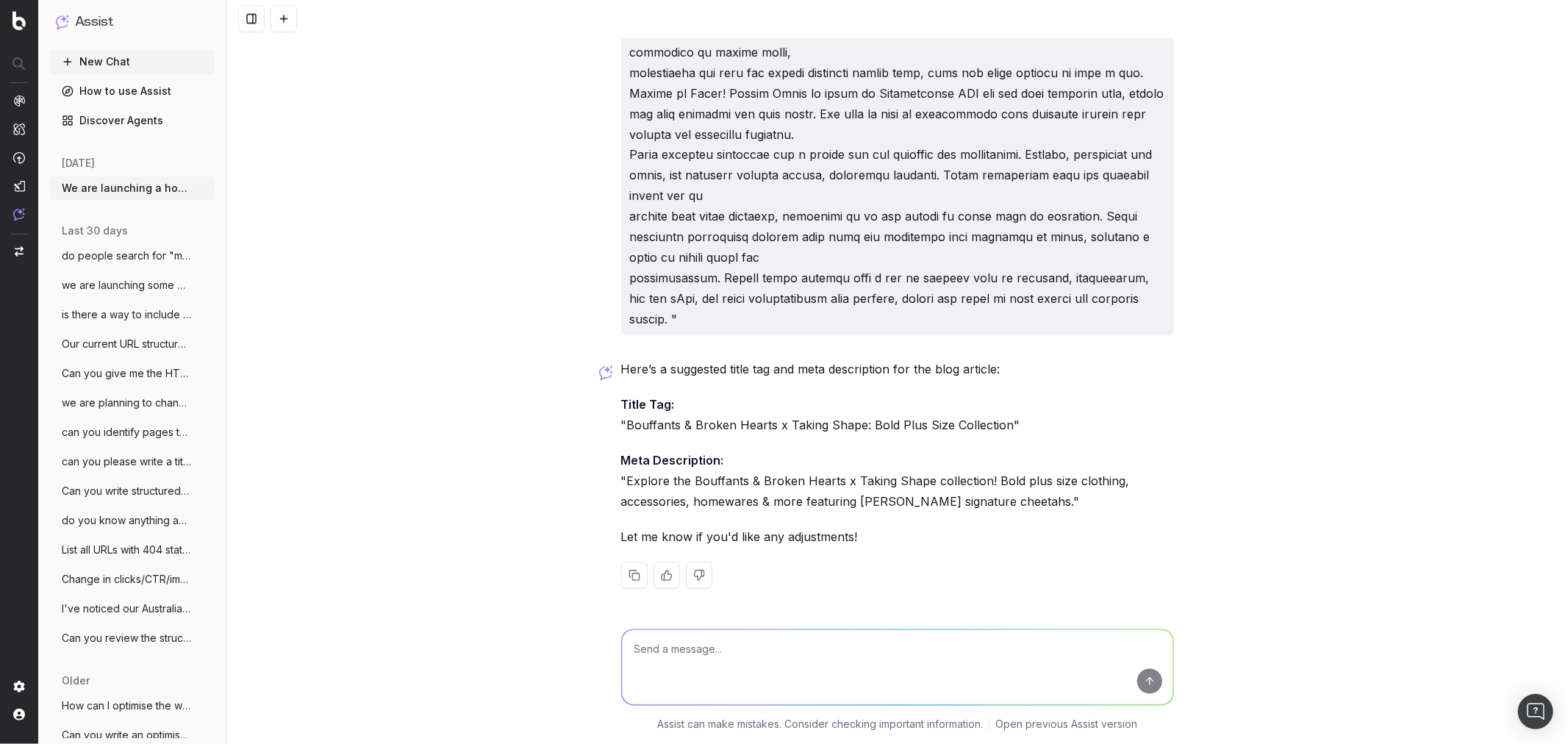
click at [1293, 376] on div "We are launching a homewares collection specifically including 3 x sets of bed …" at bounding box center [897, 372] width 1342 height 744
